Goal: Unclear: Browse casually

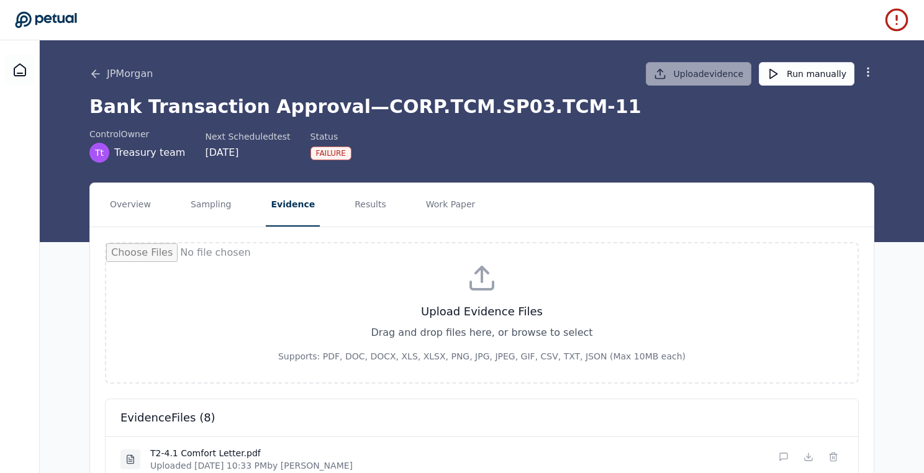
scroll to position [466, 0]
